Goal: Information Seeking & Learning: Find specific fact

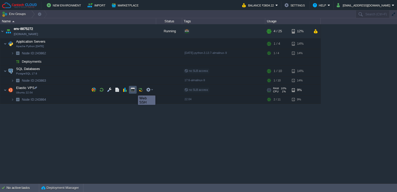
click at [134, 91] on button "button" at bounding box center [132, 89] width 5 height 5
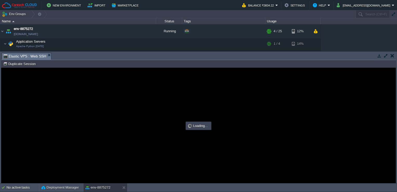
type input "#000000"
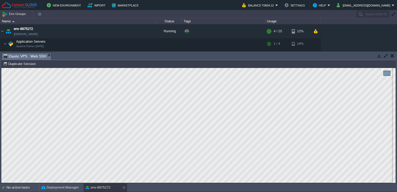
click at [1, 68] on html "Copy: Ctrl + Shift + C Paste: Ctrl + V Settings: Ctrl + Shift + Alt 0" at bounding box center [198, 68] width 394 height 0
click at [122, 29] on td at bounding box center [120, 31] width 8 height 8
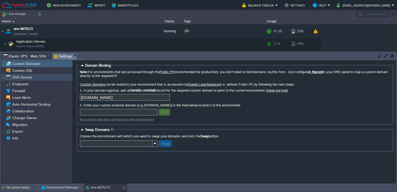
click at [49, 77] on div "SSH Access" at bounding box center [36, 77] width 71 height 7
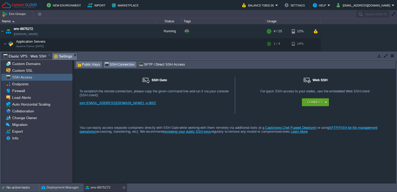
click at [93, 65] on span "Public Keys" at bounding box center [88, 65] width 23 height 6
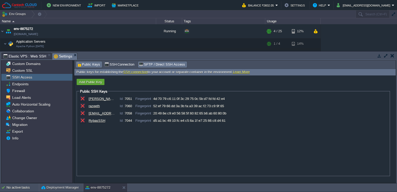
click at [157, 62] on span "SFTP / Direct SSH Access" at bounding box center [162, 65] width 46 height 6
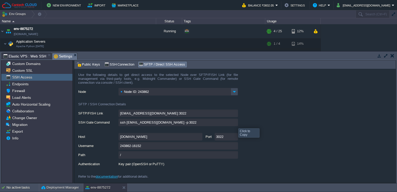
click at [234, 123] on input "ssh [EMAIL_ADDRESS][DOMAIN_NAME] -p 3022" at bounding box center [177, 122] width 119 height 8
click at [91, 66] on span "Public Keys" at bounding box center [88, 65] width 23 height 6
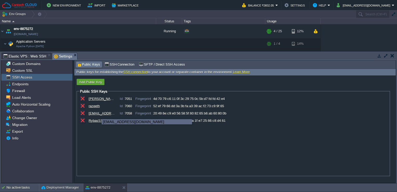
click at [98, 114] on div "[EMAIL_ADDRESS][DOMAIN_NAME]" at bounding box center [102, 113] width 26 height 4
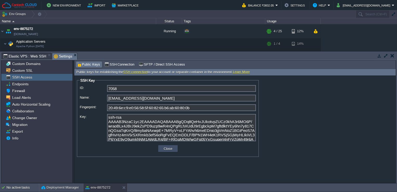
click at [165, 149] on button "Close" at bounding box center [168, 148] width 12 height 5
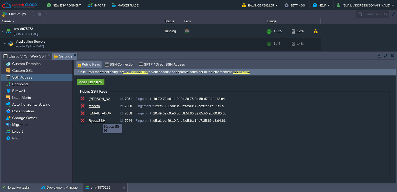
click at [99, 119] on div "RybasSSH" at bounding box center [102, 120] width 26 height 4
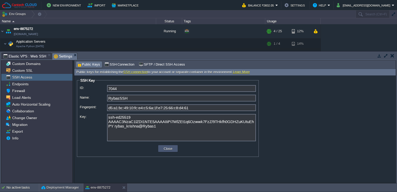
click at [163, 149] on button "Close" at bounding box center [168, 148] width 12 height 5
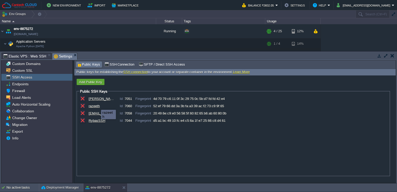
click at [96, 104] on div "razeeth" at bounding box center [102, 106] width 26 height 4
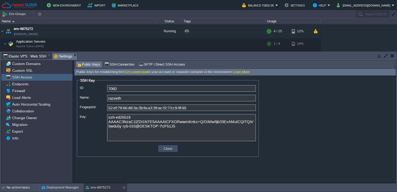
click at [164, 148] on button "Close" at bounding box center [168, 148] width 12 height 5
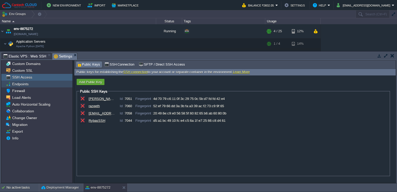
click at [41, 83] on div "Endpoints" at bounding box center [36, 84] width 71 height 7
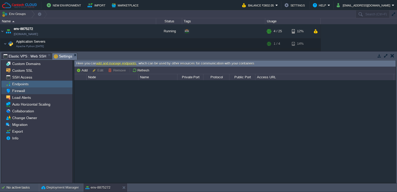
click at [41, 89] on div "Firewall" at bounding box center [36, 90] width 71 height 7
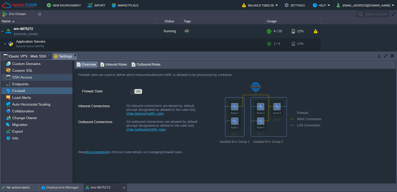
click at [43, 77] on div "SSH Access" at bounding box center [36, 77] width 71 height 7
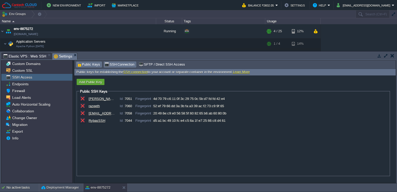
click at [110, 63] on span "SSH Connection" at bounding box center [119, 65] width 30 height 6
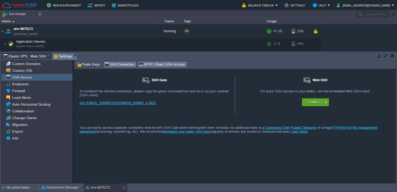
click at [154, 64] on span "SFTP / Direct SSH Access" at bounding box center [162, 65] width 46 height 6
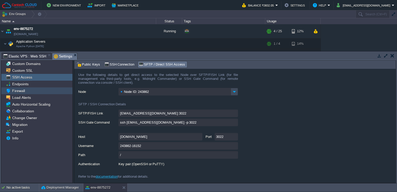
click at [46, 91] on div "Firewall" at bounding box center [36, 90] width 71 height 7
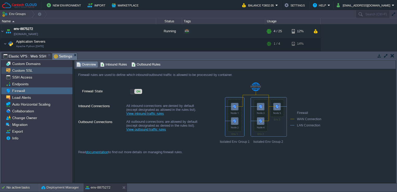
click at [51, 69] on div "Custom SSL" at bounding box center [36, 70] width 71 height 7
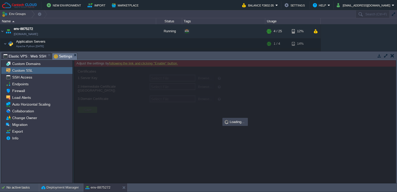
type input "Select File"
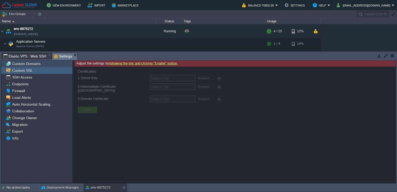
click at [52, 66] on div "Custom Domains" at bounding box center [36, 63] width 71 height 7
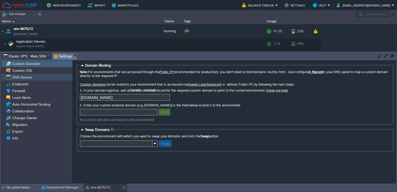
click at [48, 75] on div "SSH Access" at bounding box center [36, 77] width 71 height 7
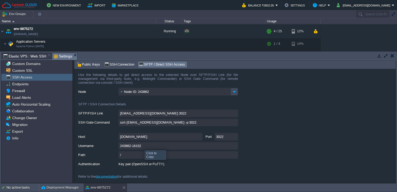
click at [142, 146] on input "243862-16152" at bounding box center [177, 146] width 119 height 8
type textarea "243862-16152"
click at [142, 146] on input "243862-16152" at bounding box center [177, 146] width 119 height 8
click at [234, 92] on img at bounding box center [234, 92] width 7 height 8
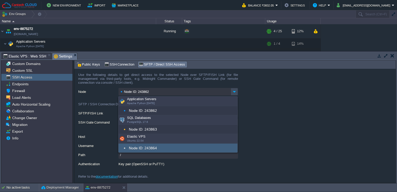
click at [173, 150] on div "Node ID: 243864" at bounding box center [177, 147] width 119 height 9
type input "Node ID: 243864"
type input "[EMAIL_ADDRESS][DOMAIN_NAME]:3022"
type input "ssh [EMAIL_ADDRESS][DOMAIN_NAME] -p 3022"
type input "243864-16152"
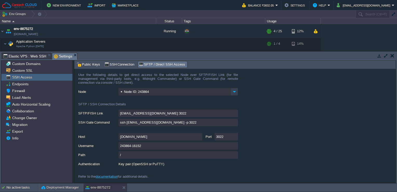
click at [236, 91] on img at bounding box center [234, 92] width 7 height 8
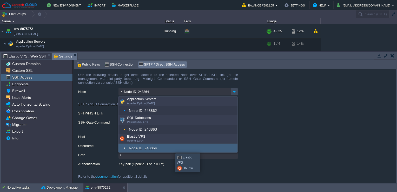
click at [171, 149] on div "Node ID: 243864" at bounding box center [177, 147] width 119 height 9
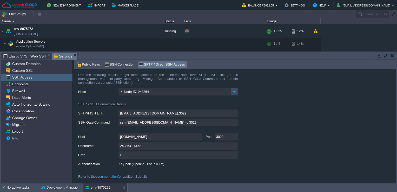
click at [255, 117] on div "[EMAIL_ADDRESS][DOMAIN_NAME]:3022" at bounding box center [236, 113] width 317 height 8
click at [235, 91] on img at bounding box center [234, 92] width 7 height 8
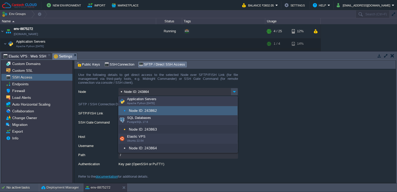
click at [181, 109] on div "Node ID: 243862" at bounding box center [177, 110] width 119 height 9
type input "Node ID: 243862"
type input "[EMAIL_ADDRESS][DOMAIN_NAME]:3022"
type input "ssh [EMAIL_ADDRESS][DOMAIN_NAME] -p 3022"
type input "243862-16152"
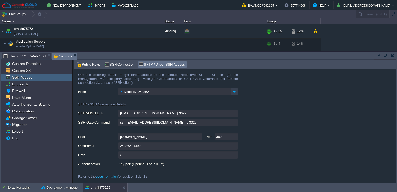
click at [234, 91] on img at bounding box center [234, 92] width 7 height 8
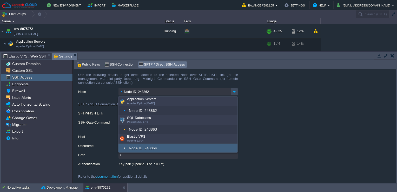
click at [201, 147] on div "Node ID: 243864" at bounding box center [177, 147] width 119 height 9
type input "Node ID: 243864"
type input "[EMAIL_ADDRESS][DOMAIN_NAME]:3022"
type input "ssh [EMAIL_ADDRESS][DOMAIN_NAME] -p 3022"
type input "243864-16152"
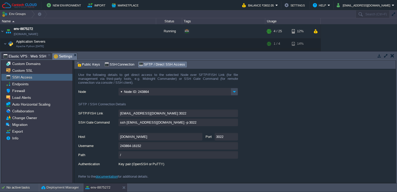
click at [168, 104] on div "SFTP / SSH Connection Details" at bounding box center [158, 103] width 160 height 12
click at [235, 92] on img at bounding box center [234, 92] width 7 height 8
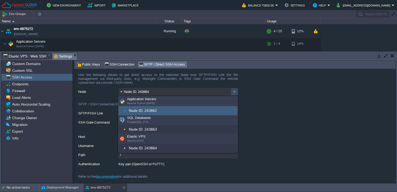
click at [192, 110] on div "Node ID: 243862" at bounding box center [177, 110] width 119 height 9
type input "Node ID: 243862"
type input "[EMAIL_ADDRESS][DOMAIN_NAME]:3022"
type input "ssh [EMAIL_ADDRESS][DOMAIN_NAME] -p 3022"
type input "243862-16152"
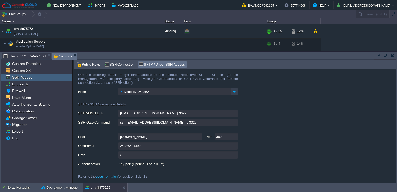
click at [233, 93] on img at bounding box center [234, 92] width 7 height 8
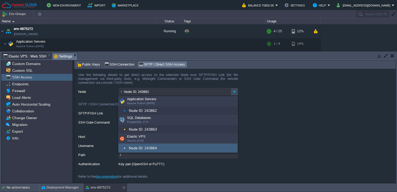
click at [189, 149] on div "Node ID: 243864" at bounding box center [177, 147] width 119 height 9
type input "Node ID: 243864"
type input "[EMAIL_ADDRESS][DOMAIN_NAME]:3022"
type input "ssh [EMAIL_ADDRESS][DOMAIN_NAME] -p 3022"
type input "243864-16152"
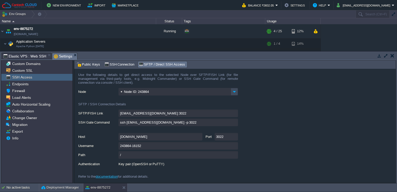
click at [291, 93] on div "Node ID: 243864" at bounding box center [236, 92] width 317 height 8
click at [235, 91] on img at bounding box center [234, 92] width 7 height 8
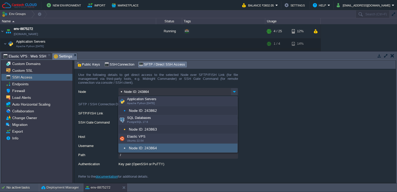
click at [235, 91] on img at bounding box center [234, 92] width 7 height 8
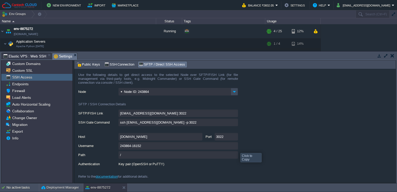
click at [234, 145] on input "243864-16152" at bounding box center [177, 146] width 119 height 8
type textarea "243864-16152"
click at [234, 144] on input "243864-16152" at bounding box center [177, 146] width 119 height 8
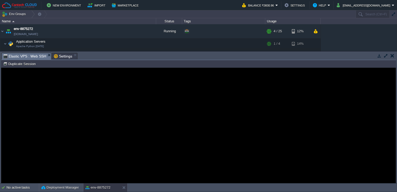
click at [35, 56] on span "Elastic VPS : Web SSH" at bounding box center [24, 56] width 43 height 6
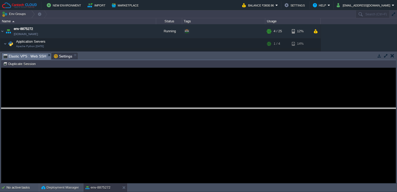
drag, startPoint x: 105, startPoint y: 54, endPoint x: 106, endPoint y: 108, distance: 54.8
click at [106, 108] on body "New Environment Import Marketplace Bonus ₹0.00 Upgrade Account Balance ₹3830.96…" at bounding box center [198, 96] width 397 height 192
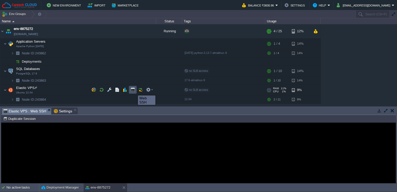
click at [134, 91] on button "button" at bounding box center [132, 89] width 5 height 5
click at [133, 87] on button "button" at bounding box center [132, 89] width 5 height 5
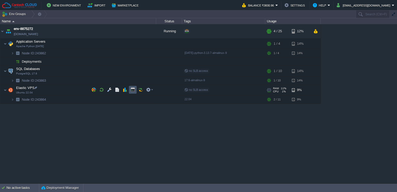
click at [133, 91] on button "button" at bounding box center [132, 89] width 5 height 5
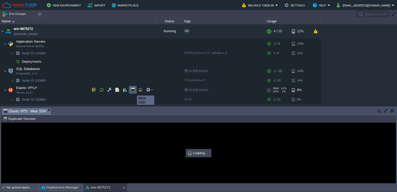
type input "#000000"
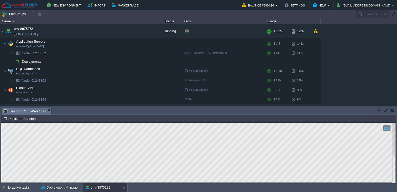
click at [1, 123] on html "Copy: Ctrl + Shift + C Paste: Ctrl + V Settings: Ctrl + Shift + Alt 0" at bounding box center [198, 123] width 394 height 0
